Goal: Entertainment & Leisure: Consume media (video, audio)

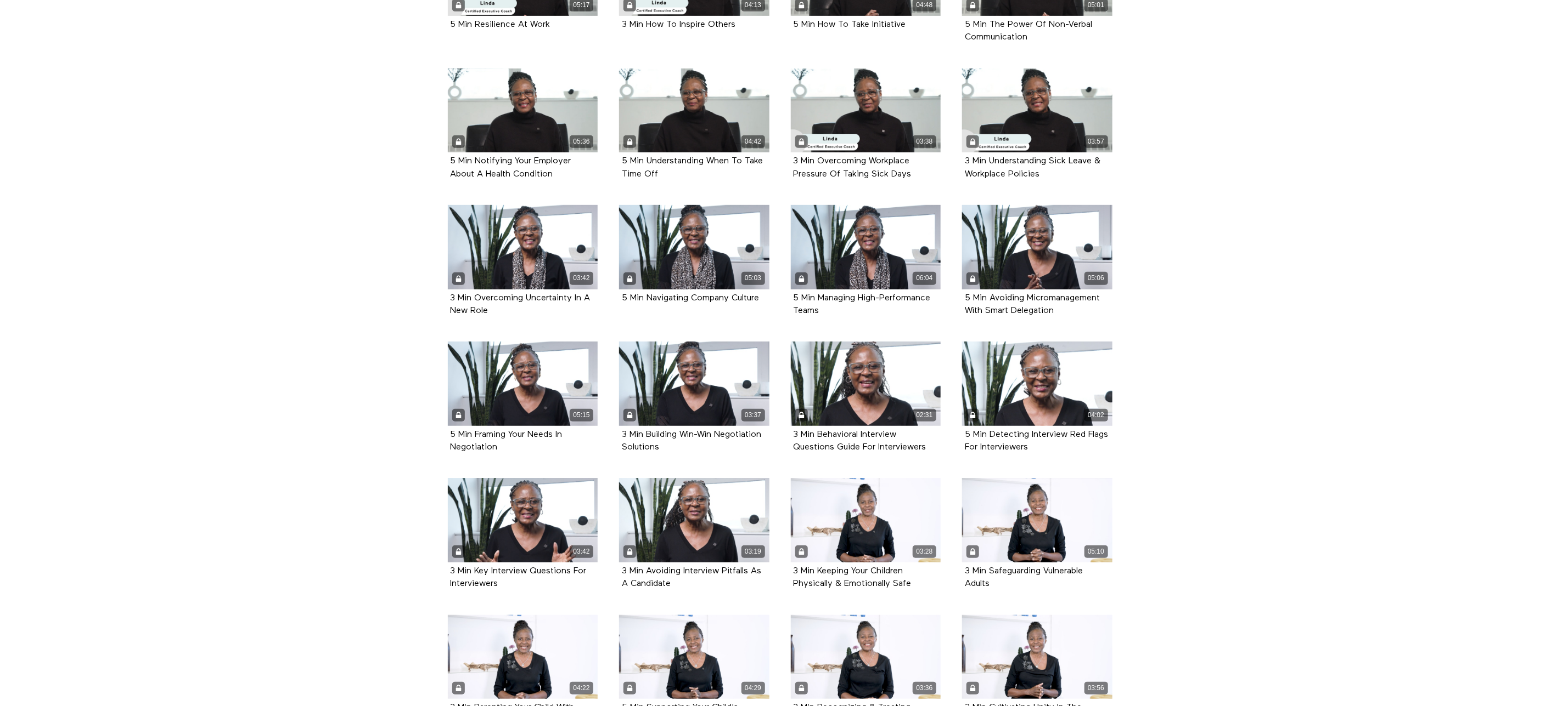
scroll to position [494, 0]
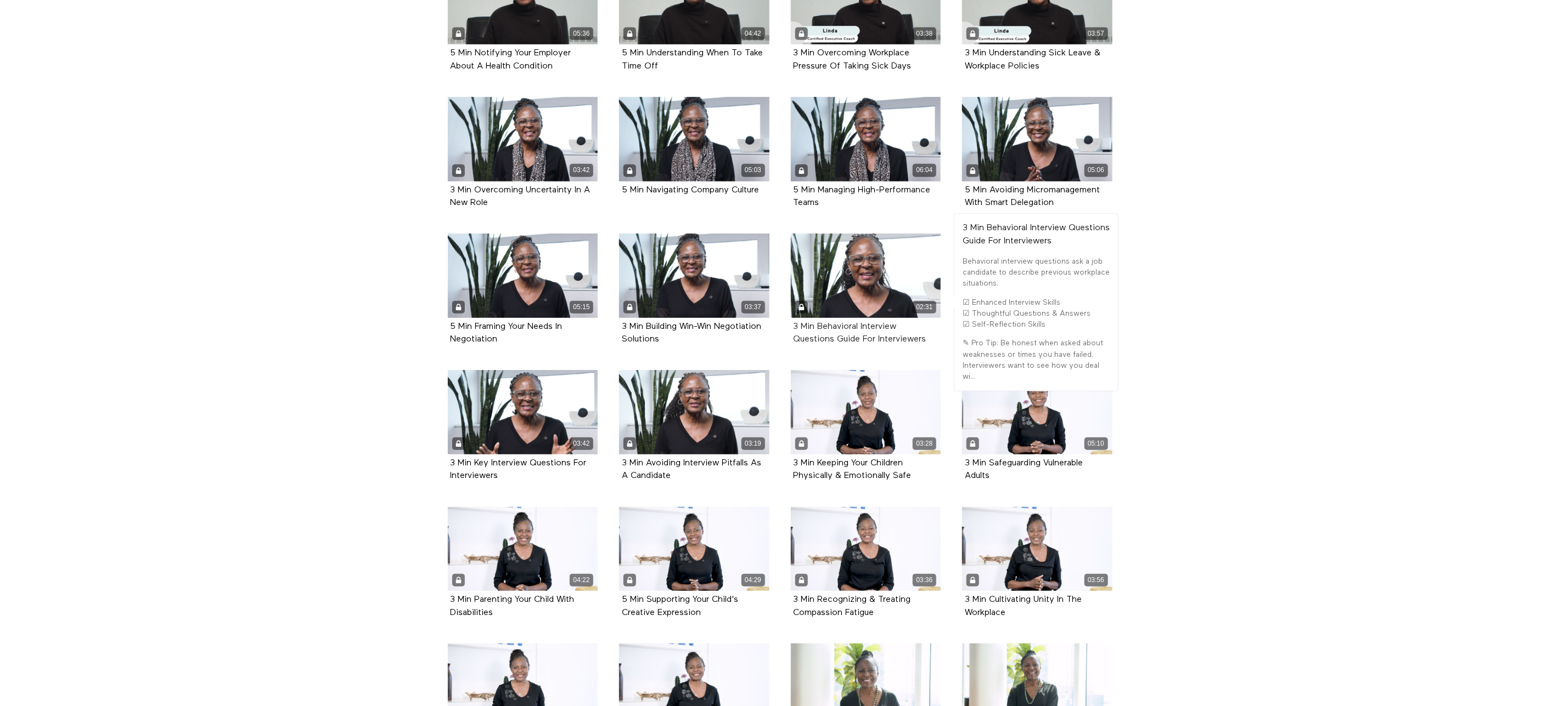
click at [864, 325] on strong "3 Min Behavioral Interview Questions Guide For Interviewers" at bounding box center [860, 334] width 132 height 22
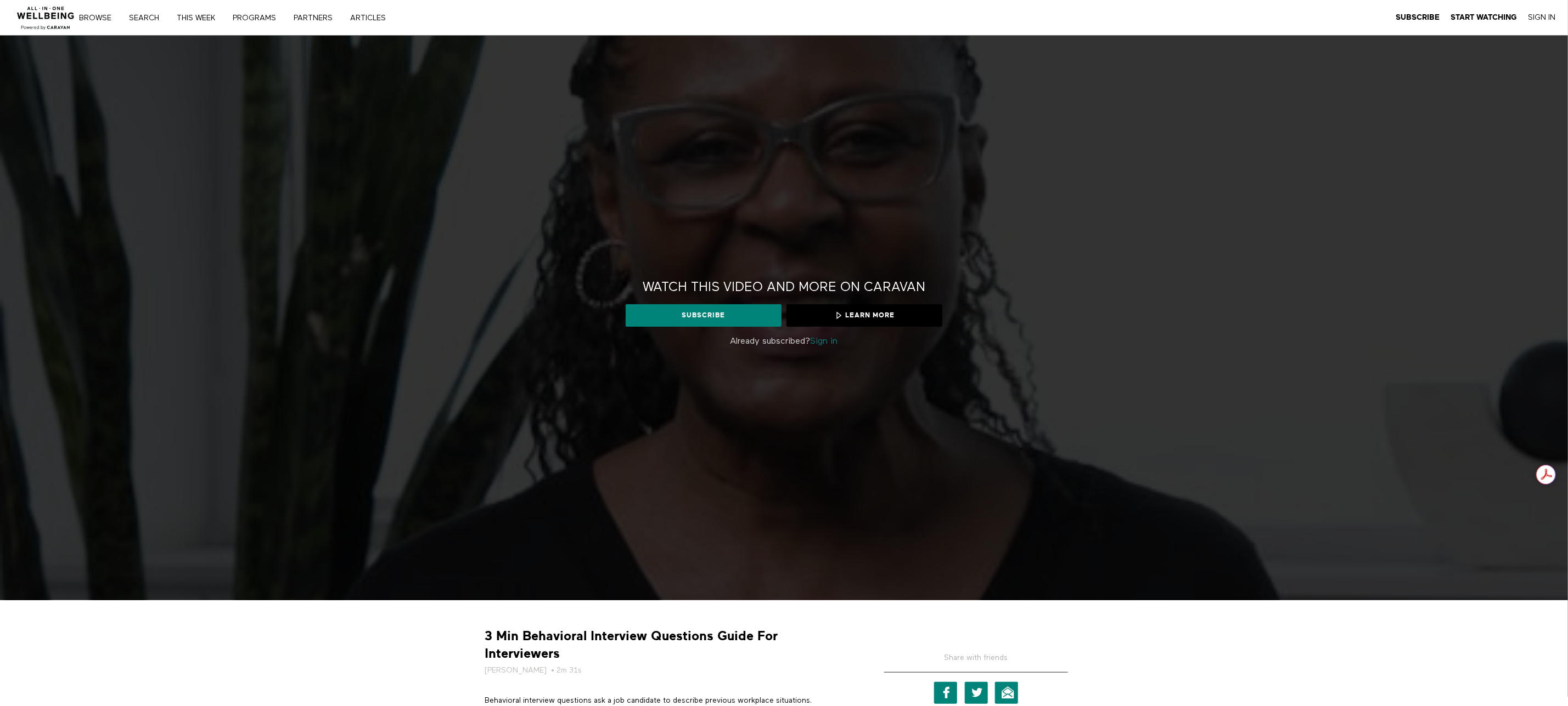
click at [715, 477] on div "Watch this video and more on CARAVAN Watch this video and more on CARAVAN Subsc…" at bounding box center [784, 317] width 1568 height 565
click at [1541, 17] on link "Sign In" at bounding box center [1542, 17] width 27 height 10
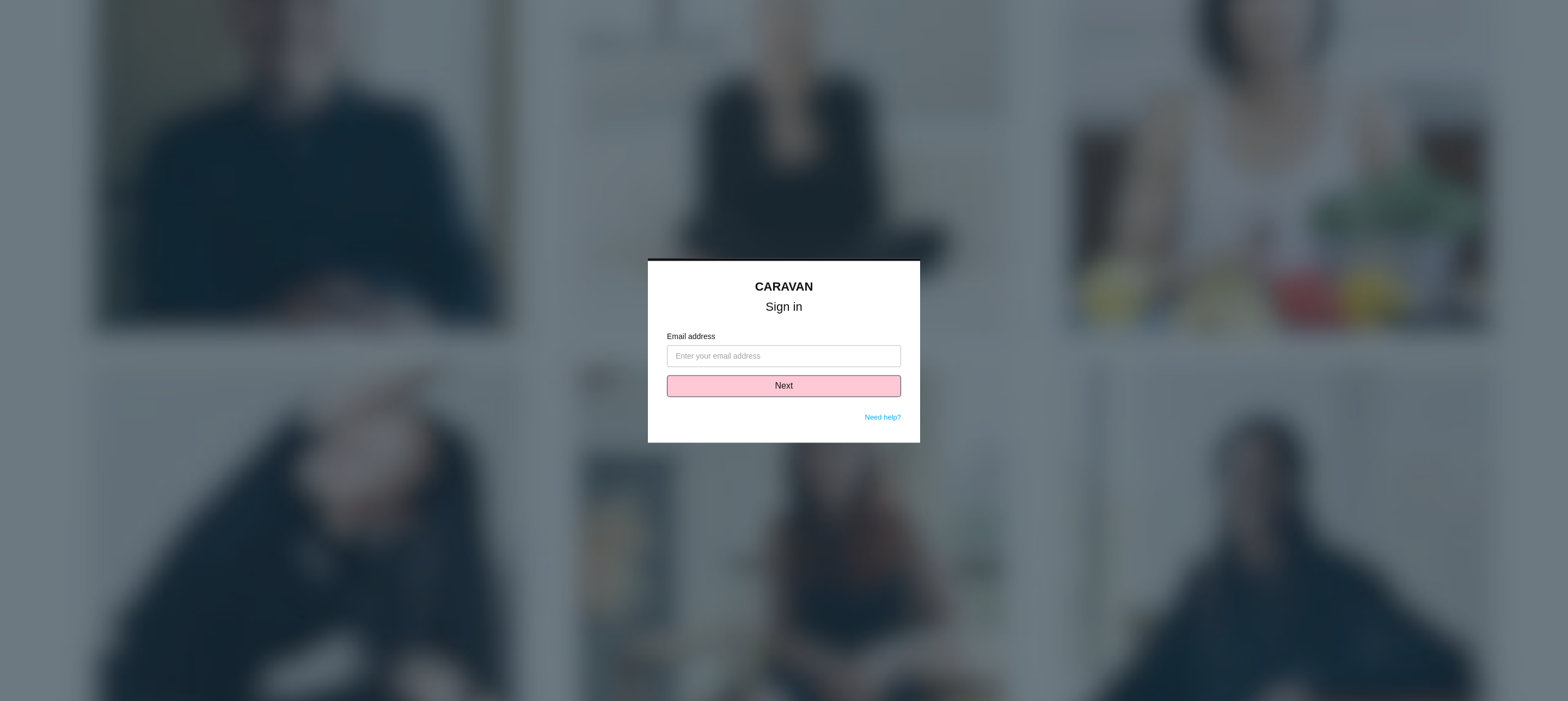
click at [714, 356] on input "Email address" at bounding box center [784, 356] width 234 height 22
type input "[EMAIL_ADDRESS][DOMAIN_NAME]"
click at [771, 391] on button "Next" at bounding box center [784, 386] width 234 height 22
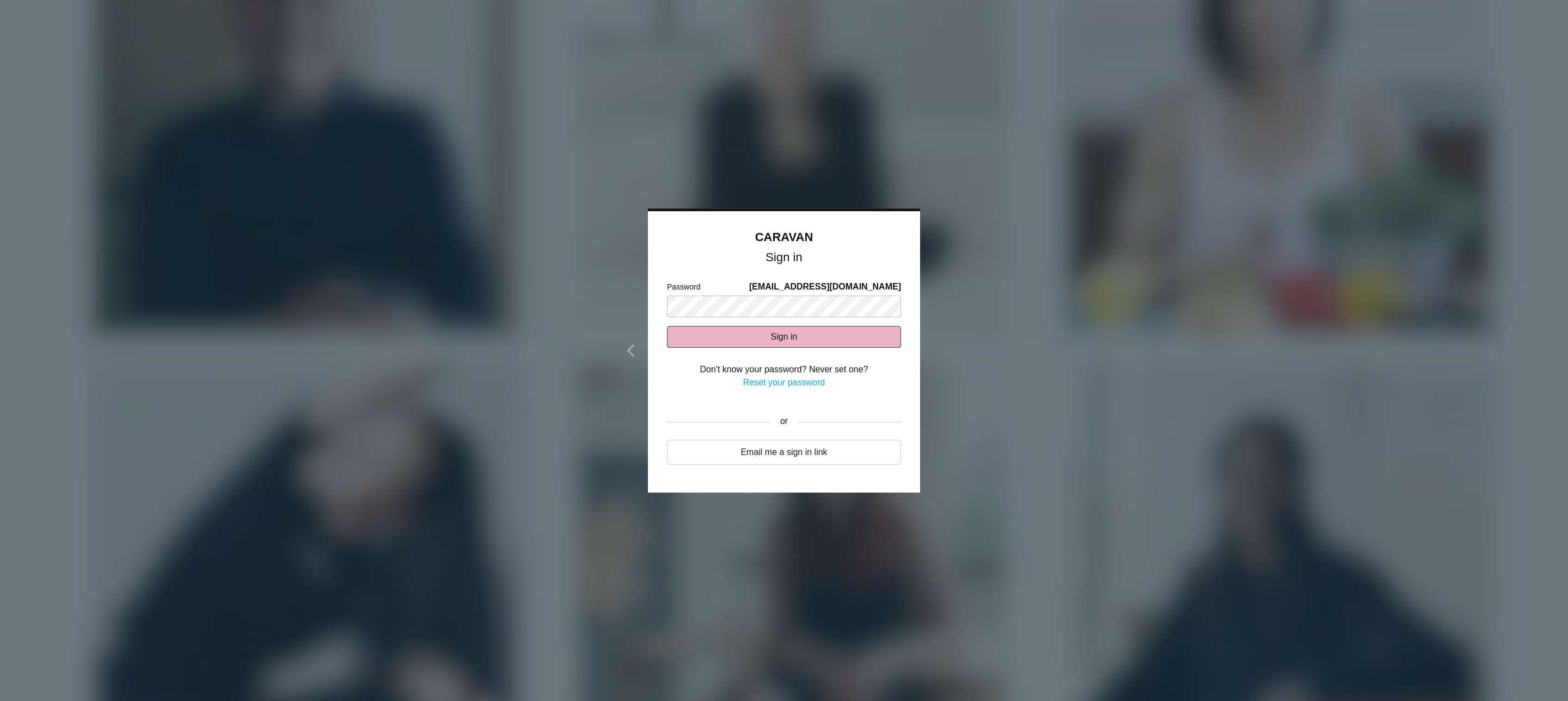
click at [721, 336] on button "Sign in" at bounding box center [784, 337] width 234 height 22
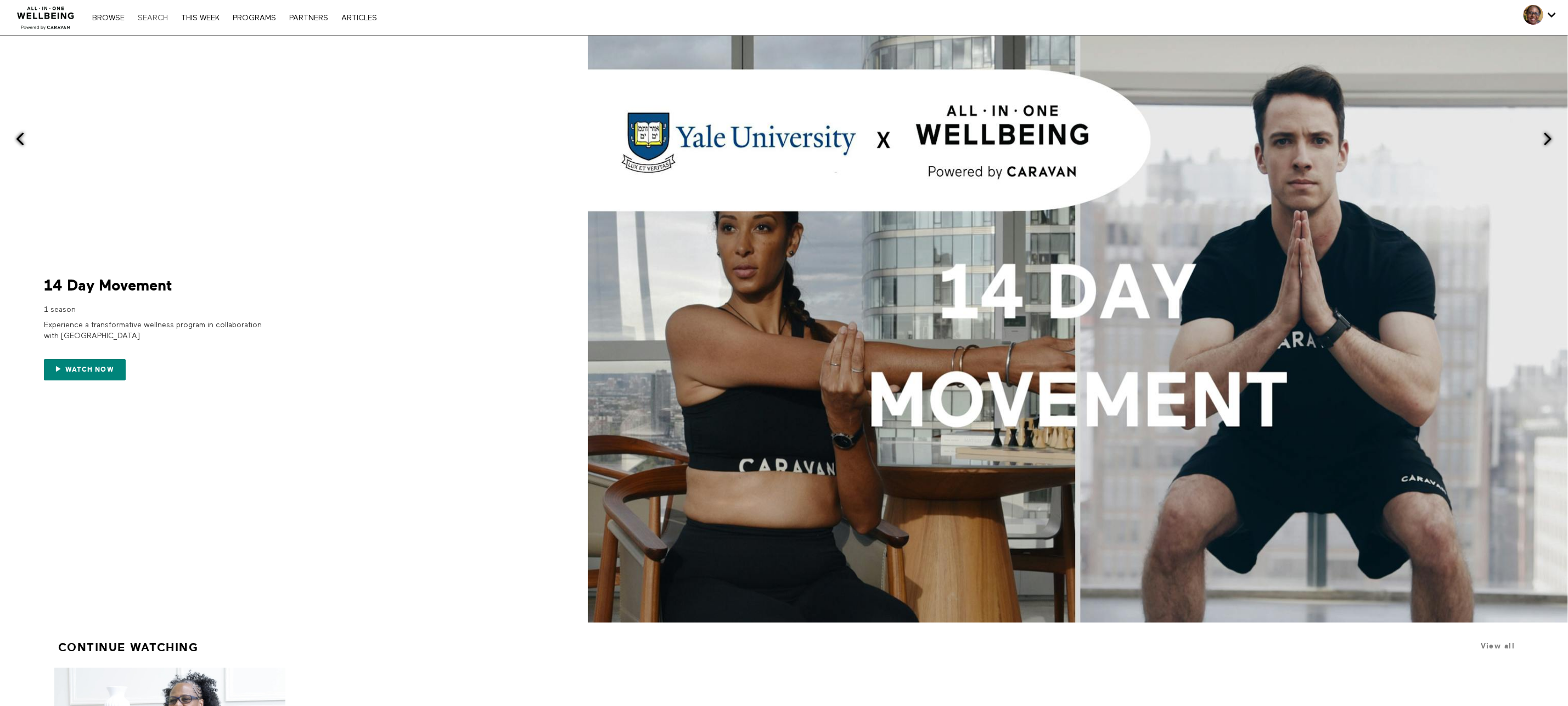
click at [145, 16] on link "Search" at bounding box center [152, 18] width 41 height 7
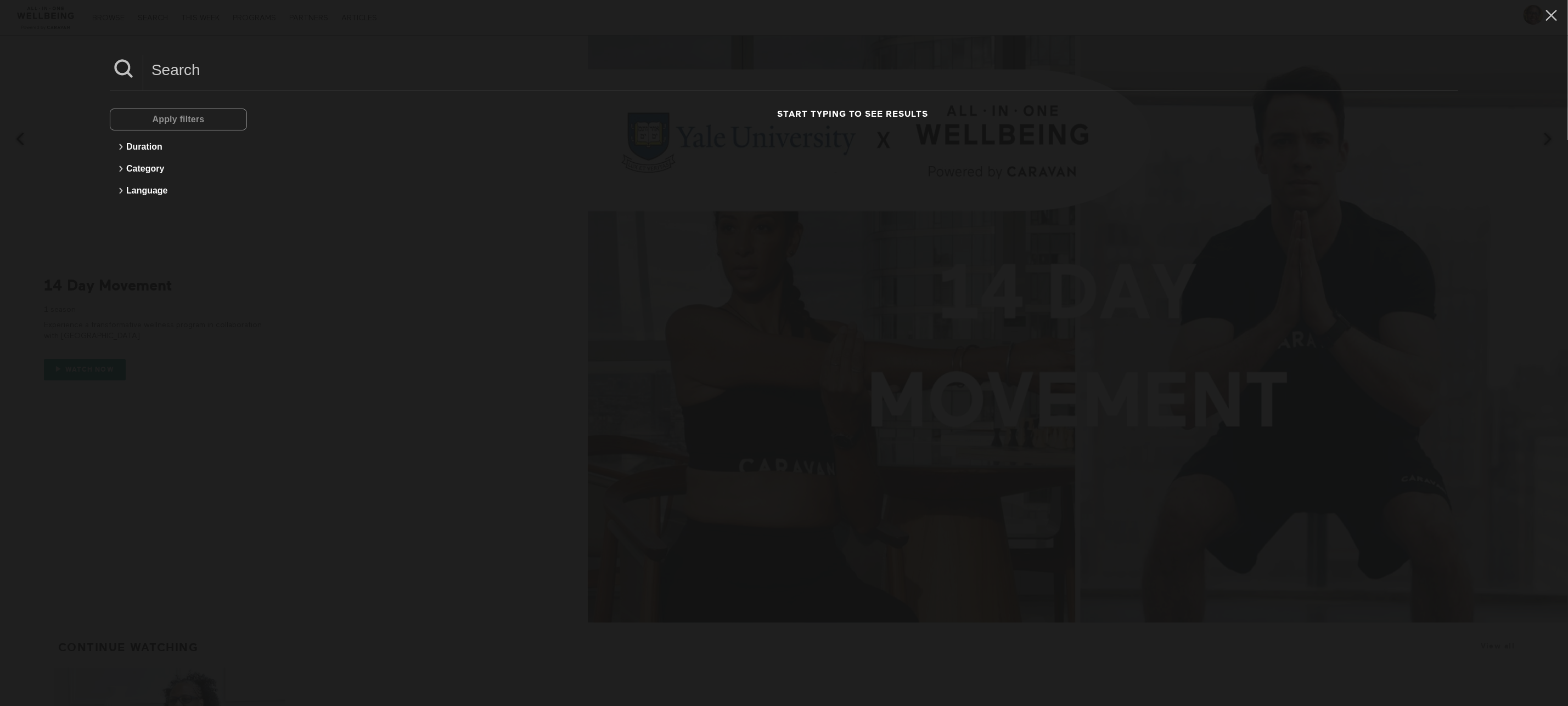
click at [787, 113] on h3 "Start typing to see results" at bounding box center [852, 114] width 1079 height 12
click at [205, 71] on input at bounding box center [801, 70] width 1315 height 30
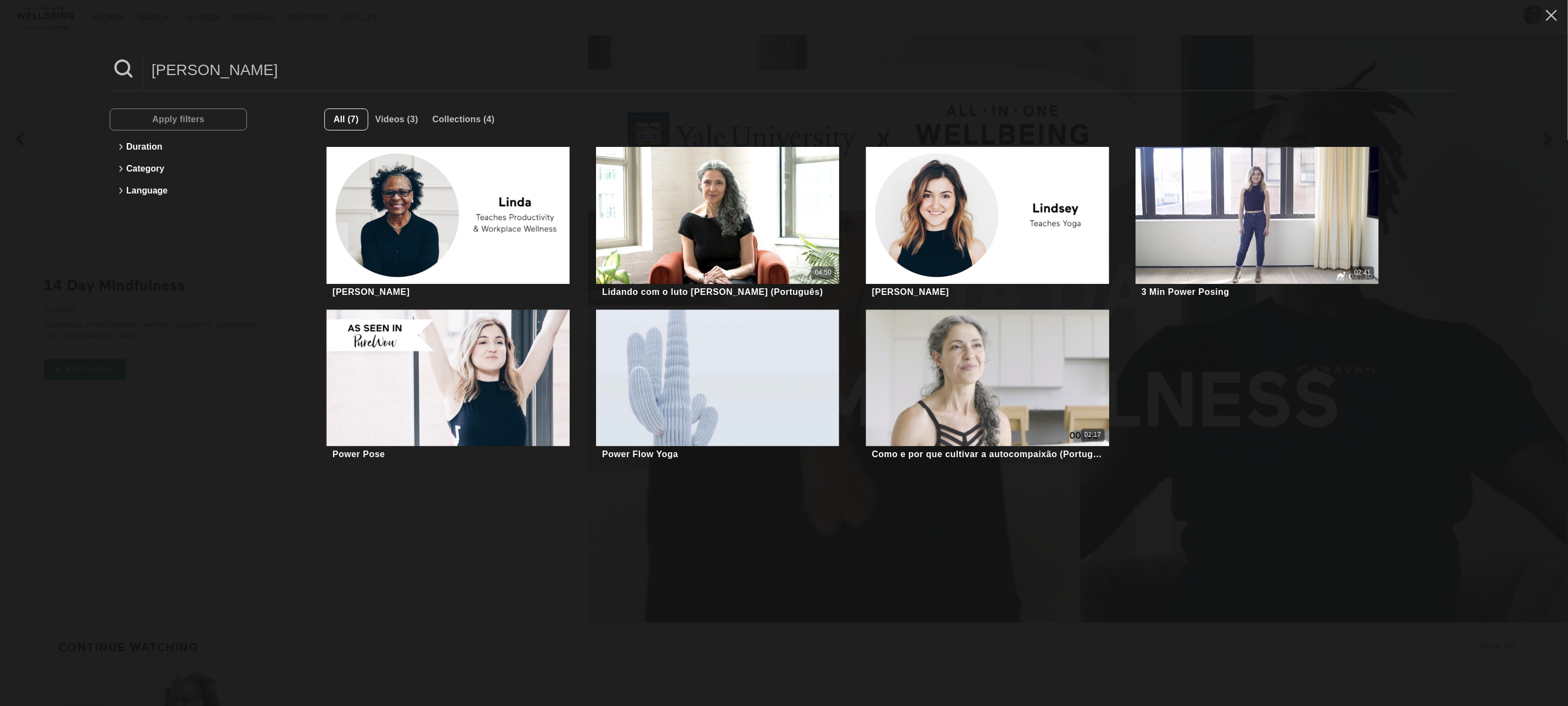
type input "linda"
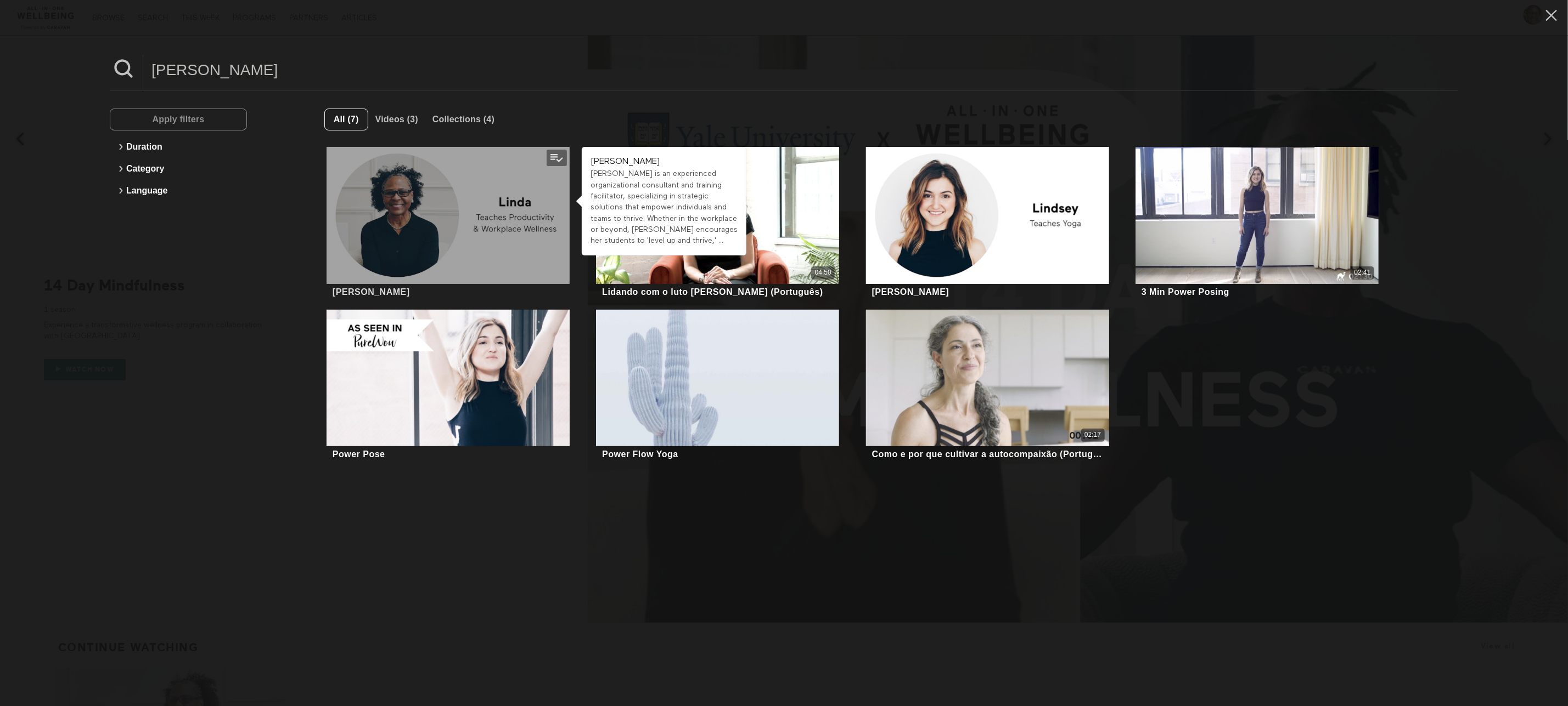
click at [488, 200] on div at bounding box center [448, 215] width 243 height 137
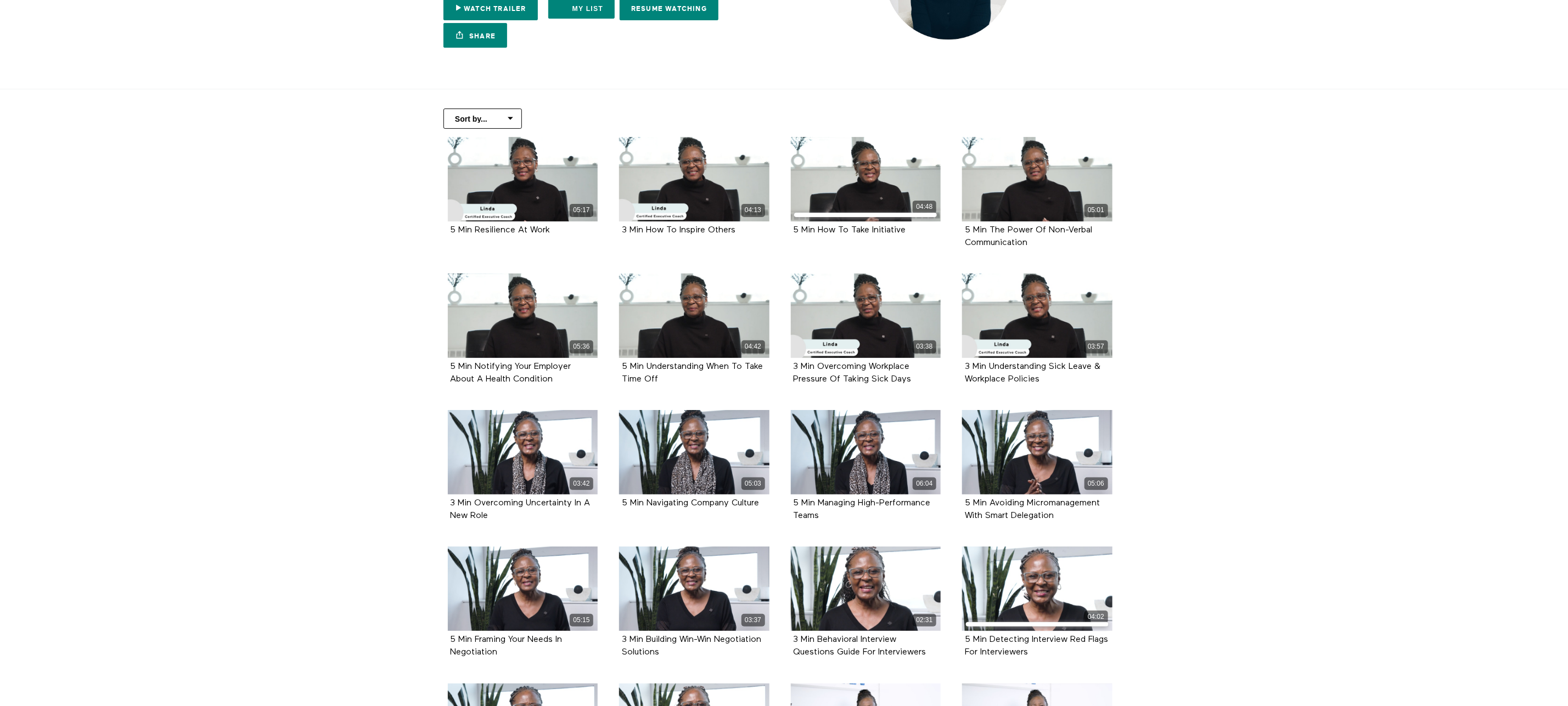
scroll to position [140, 0]
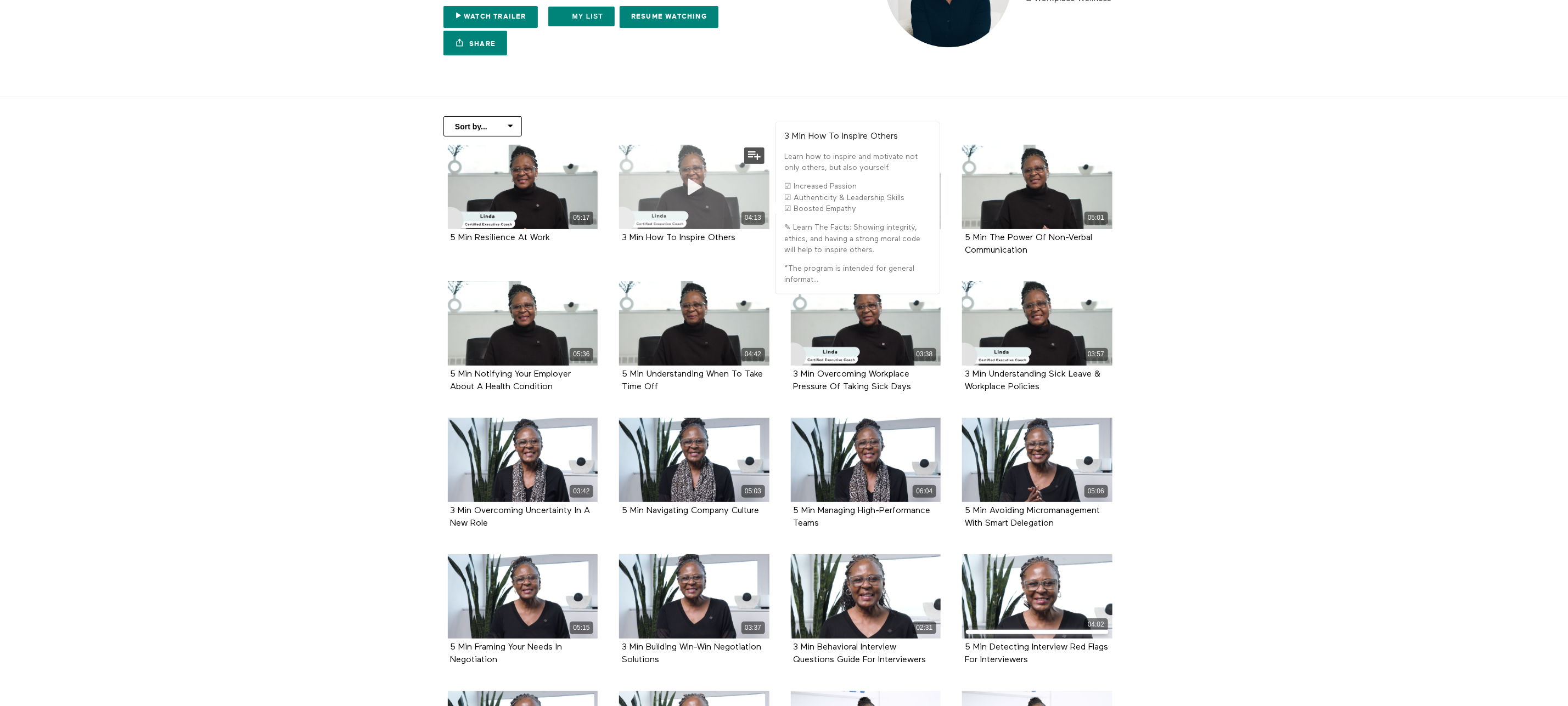
click at [726, 220] on div "04:13" at bounding box center [695, 218] width 151 height 13
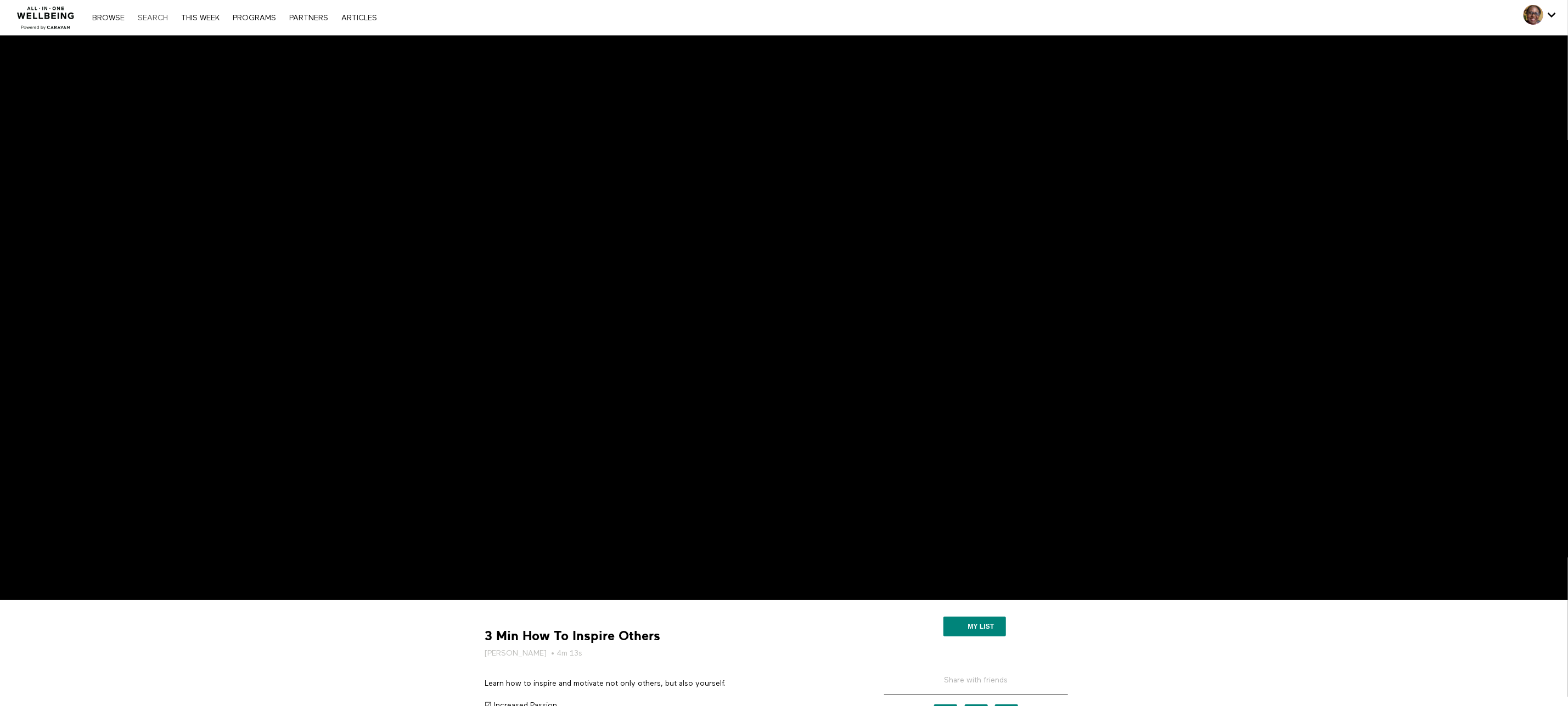
click at [155, 16] on link "Search" at bounding box center [152, 18] width 41 height 7
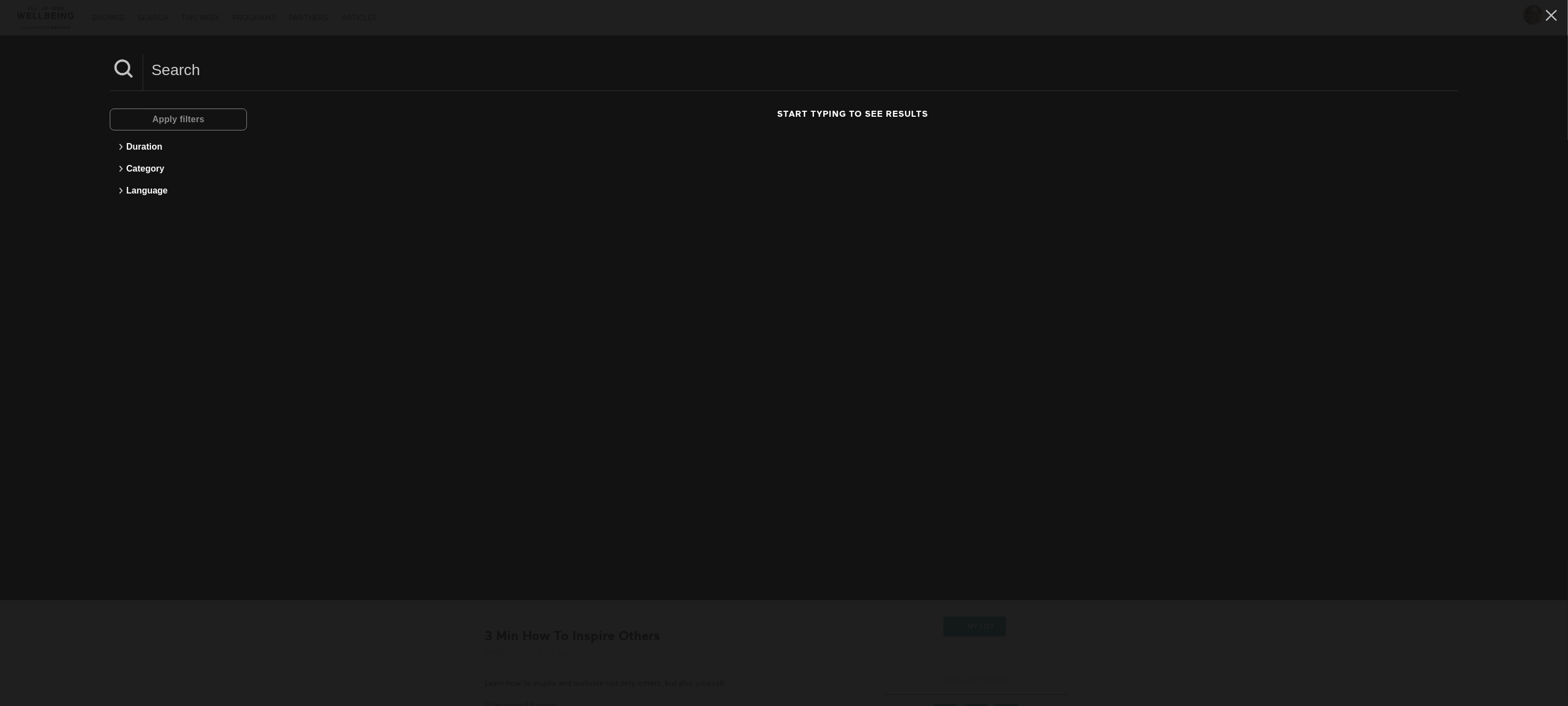
click at [447, 66] on input at bounding box center [801, 70] width 1315 height 30
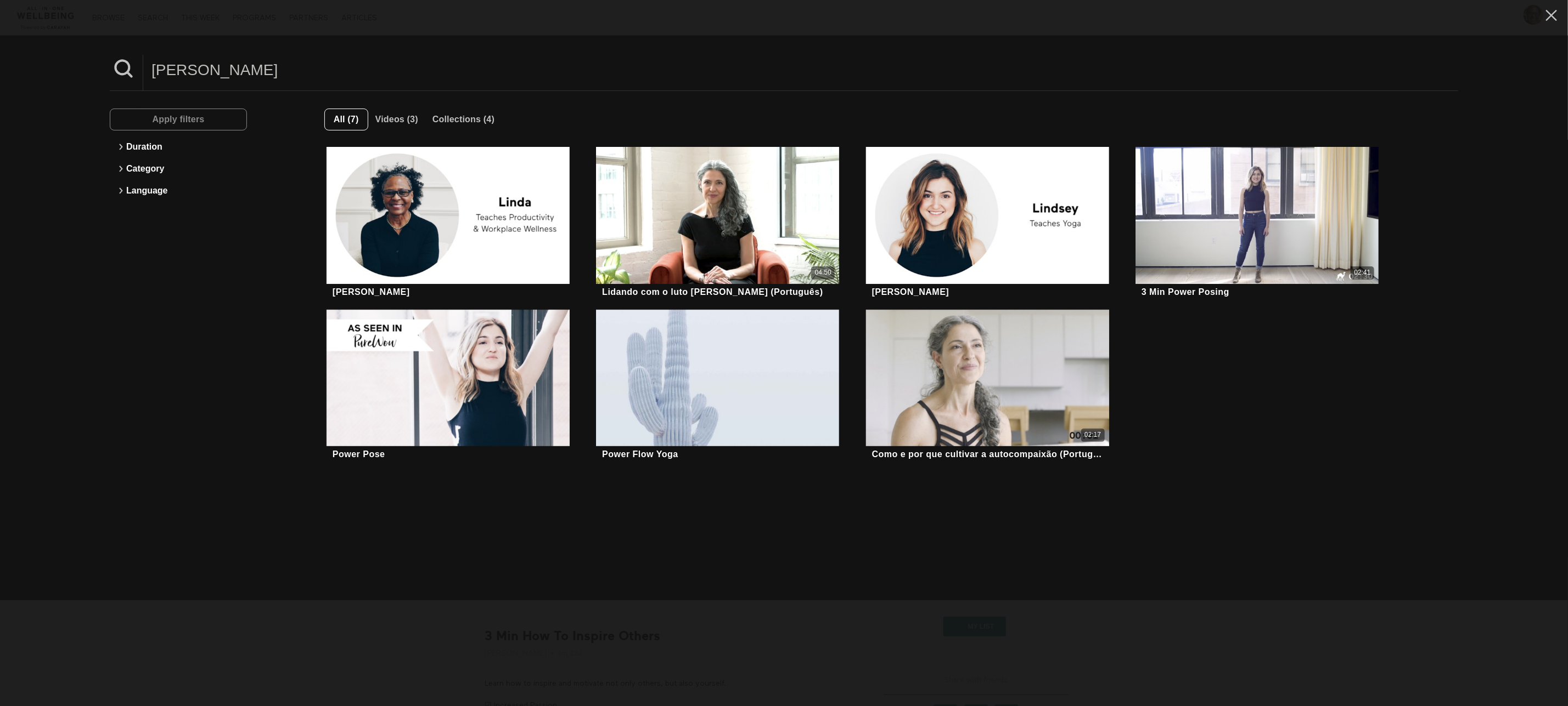
type input "linda"
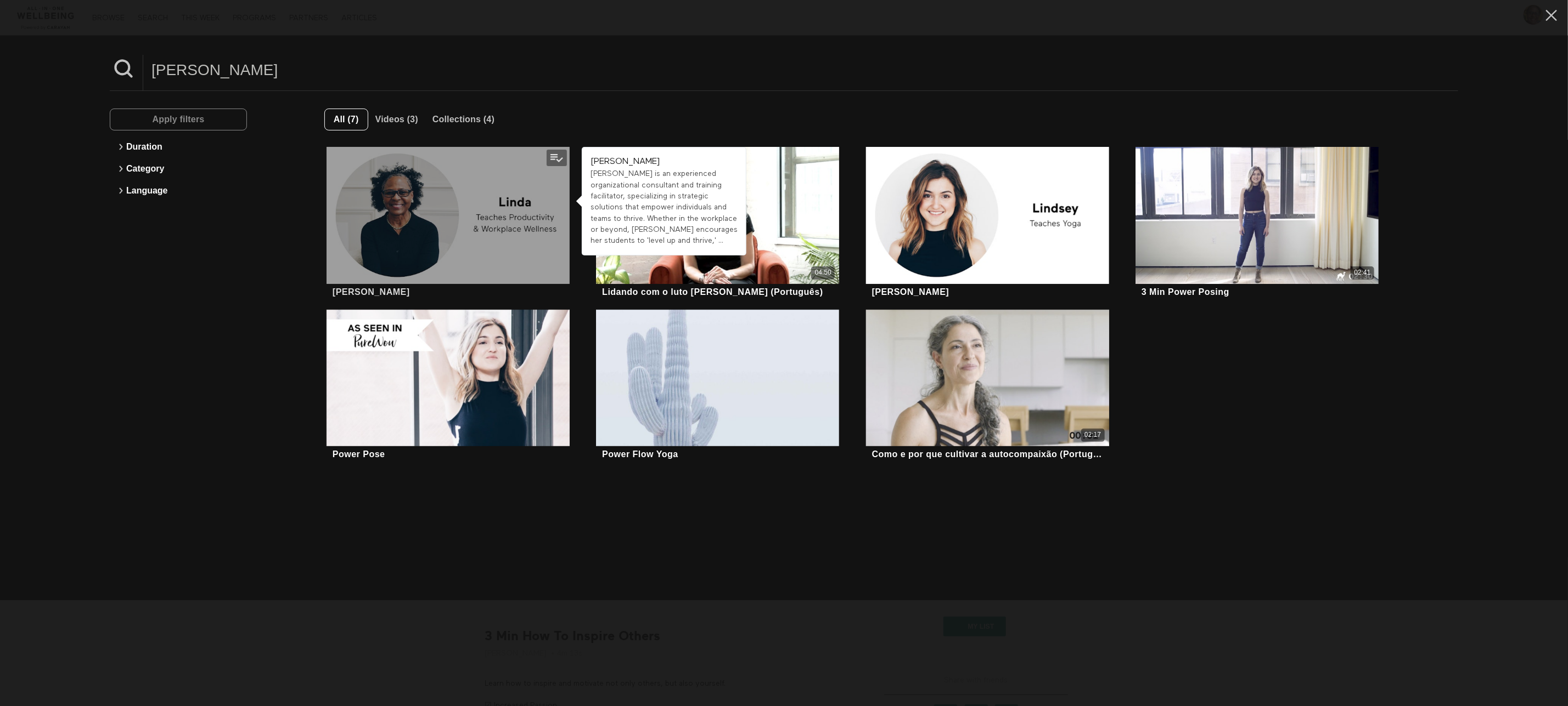
click at [509, 205] on div at bounding box center [448, 215] width 243 height 137
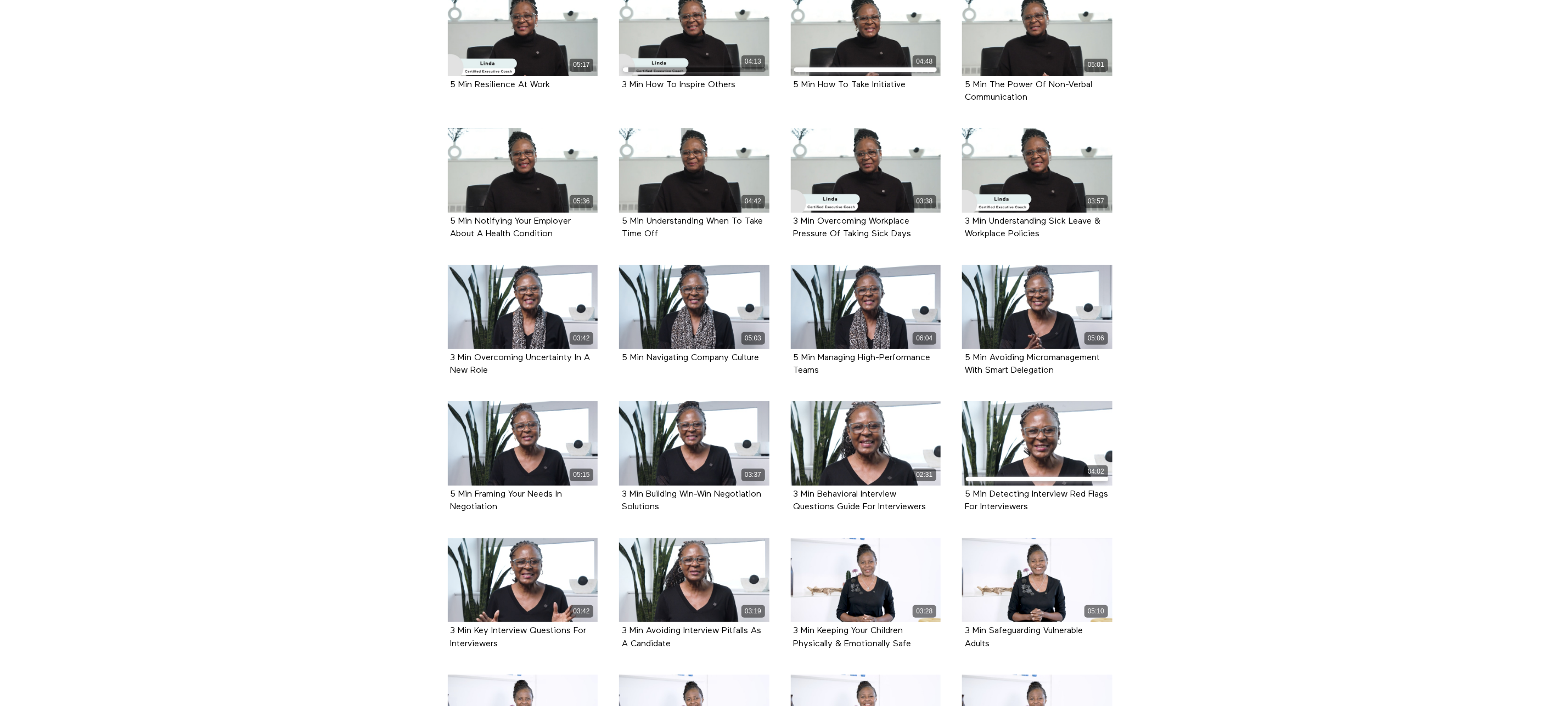
scroll to position [295, 0]
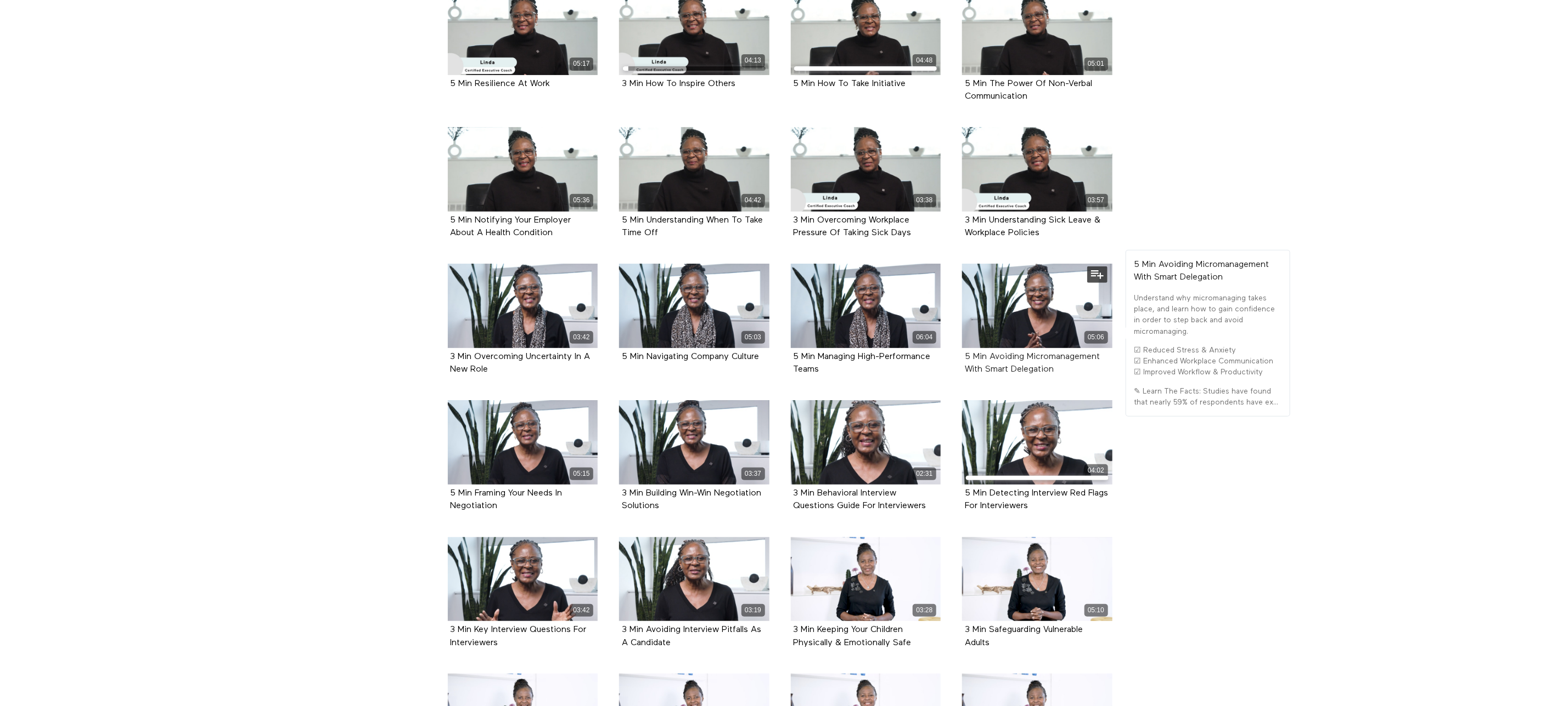
click at [1020, 357] on strong "5 Min Avoiding Micromanagement With Smart Delegation" at bounding box center [1032, 363] width 135 height 22
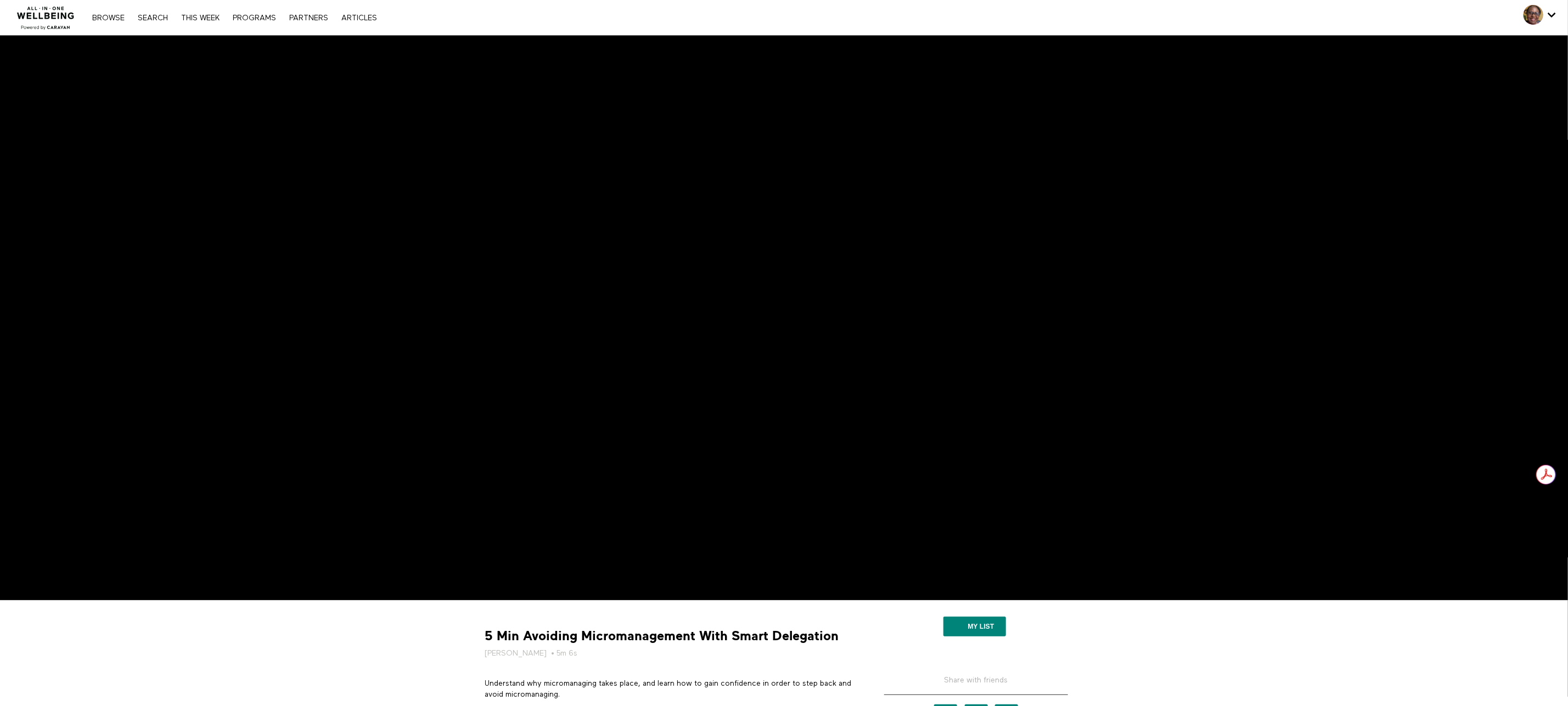
drag, startPoint x: 1018, startPoint y: 359, endPoint x: 349, endPoint y: 631, distance: 722.2
